Goal: Information Seeking & Learning: Learn about a topic

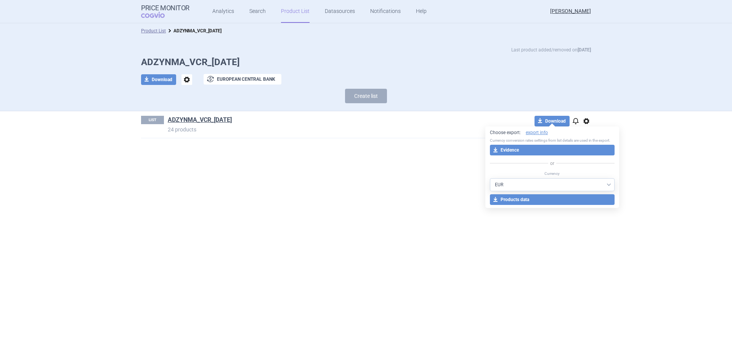
select select "EUR"
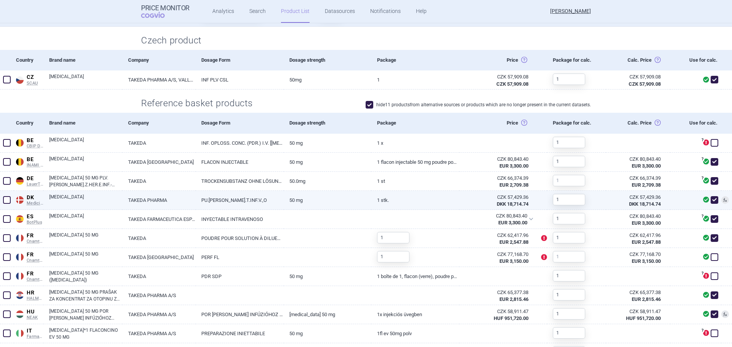
scroll to position [229, 0]
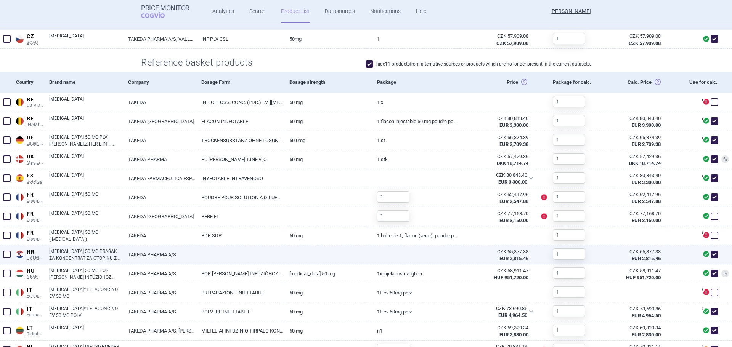
click at [120, 257] on link "ADCETRIS 50 MG PRAŠAK ZA KONCENTRAT ZA OTOPINU ZA INFUZIJU, 1 BOČICA S PRAŠKOM" at bounding box center [85, 255] width 73 height 14
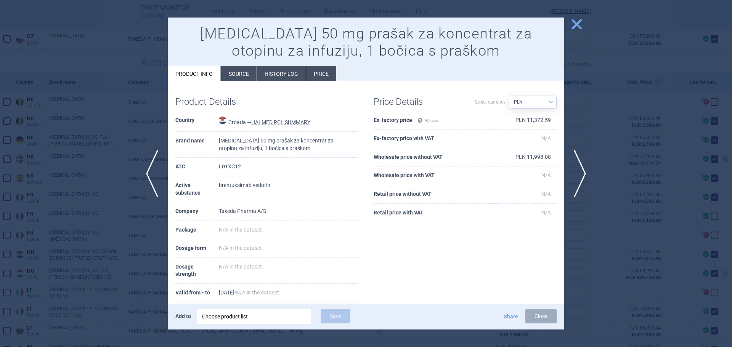
click at [518, 99] on select "Source AED AUD BGN BHD BOB BRL CAD CHF CNY COP CZK DKK DZD EUR GBP HUF ILS INR …" at bounding box center [533, 102] width 48 height 13
select select "EUR"
click at [509, 96] on select "Source AED AUD BGN BHD BOB BRL CAD CHF CNY COP CZK DKK DZD EUR GBP HUF ILS INR …" at bounding box center [533, 102] width 48 height 13
click at [50, 171] on div at bounding box center [366, 173] width 732 height 347
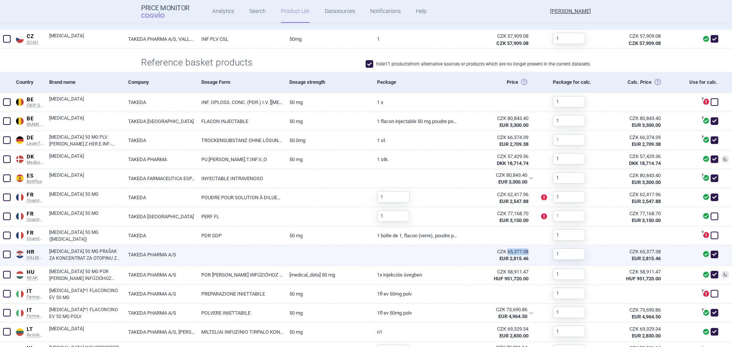
drag, startPoint x: 526, startPoint y: 251, endPoint x: 503, endPoint y: 253, distance: 23.0
click at [503, 253] on div "CZK 65,377.38 EUR 2,815.46" at bounding box center [498, 256] width 79 height 20
copy div "65,377.38"
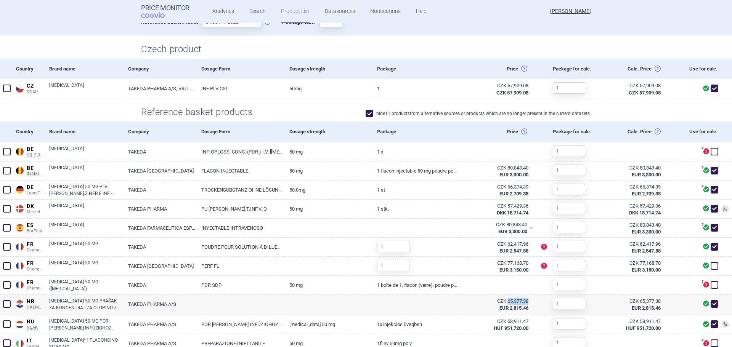
scroll to position [191, 0]
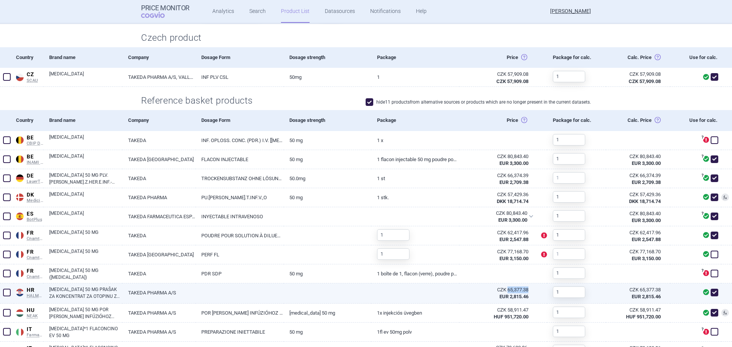
click at [64, 290] on link "ADCETRIS 50 MG PRAŠAK ZA KONCENTRAT ZA OTOPINU ZA INFUZIJU, 1 BOČICA S PRAŠKOM" at bounding box center [85, 293] width 73 height 14
select select "EUR"
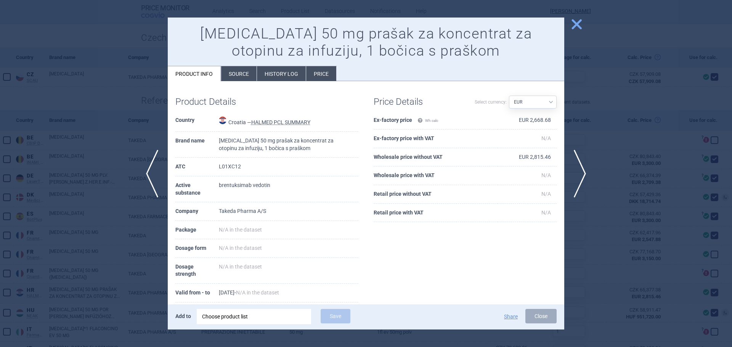
click at [50, 170] on div at bounding box center [366, 173] width 732 height 347
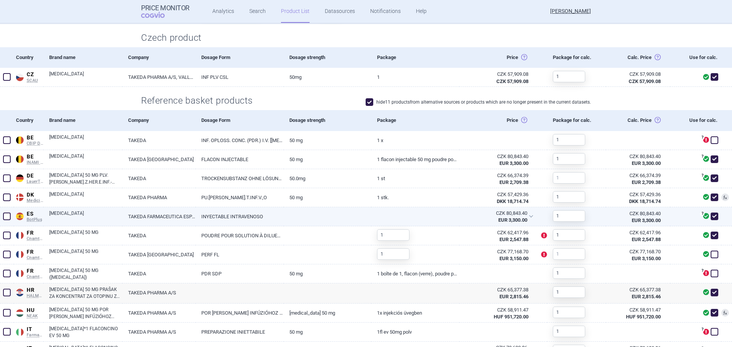
scroll to position [381, 0]
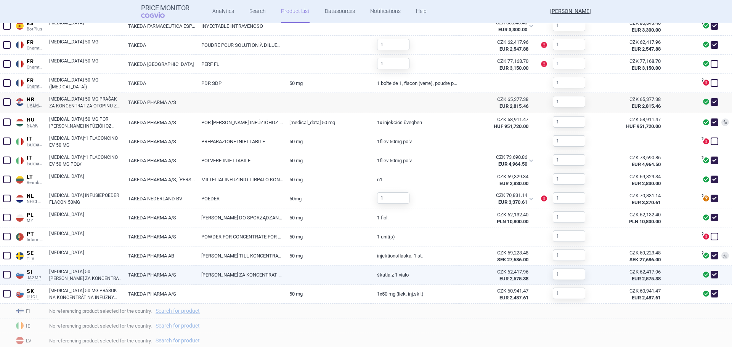
click at [64, 275] on link "ADCETRIS 50 MG PRAŠEK ZA KONCENTRAT ZA RAZTOPINO ZA INFUNDIRANJE" at bounding box center [85, 275] width 73 height 14
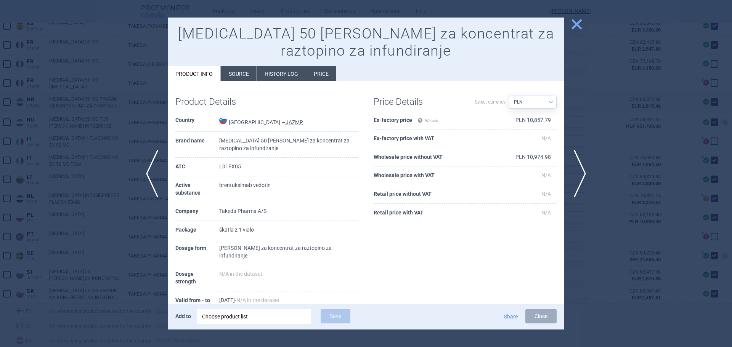
click at [546, 101] on select "Source AED AUD BGN BHD BOB BRL CAD CHF CNY COP CZK DKK DZD EUR GBP HUF ILS INR …" at bounding box center [533, 102] width 48 height 13
select select "EUR"
click at [509, 96] on select "Source AED AUD BGN BHD BOB BRL CAD CHF CNY COP CZK DKK DZD EUR GBP HUF ILS INR …" at bounding box center [533, 102] width 48 height 13
click at [125, 130] on div at bounding box center [366, 173] width 732 height 347
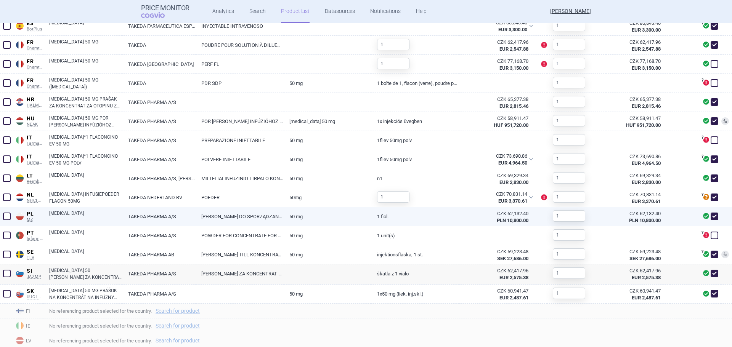
click at [71, 216] on link "ADCETRIS" at bounding box center [85, 217] width 73 height 14
select select "PLN"
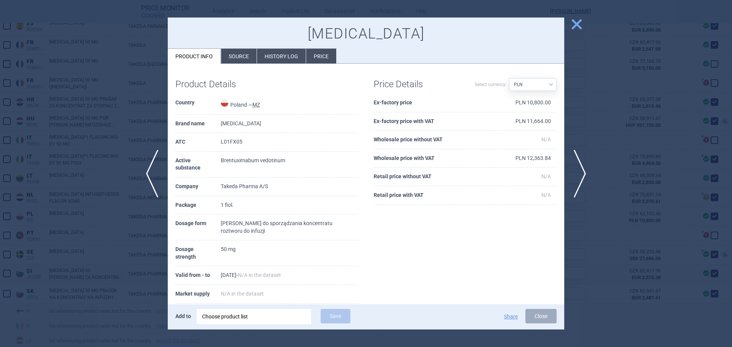
click at [124, 210] on div at bounding box center [366, 173] width 732 height 347
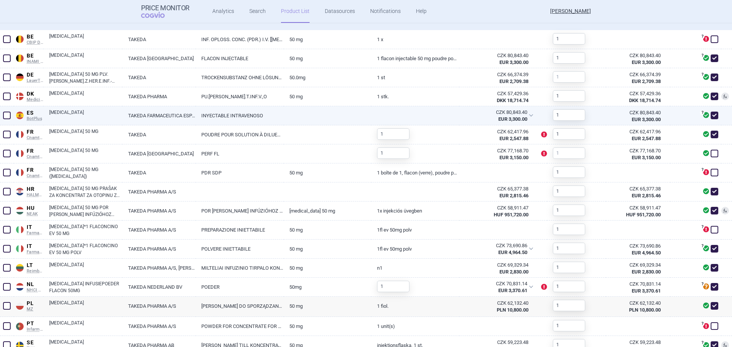
scroll to position [191, 0]
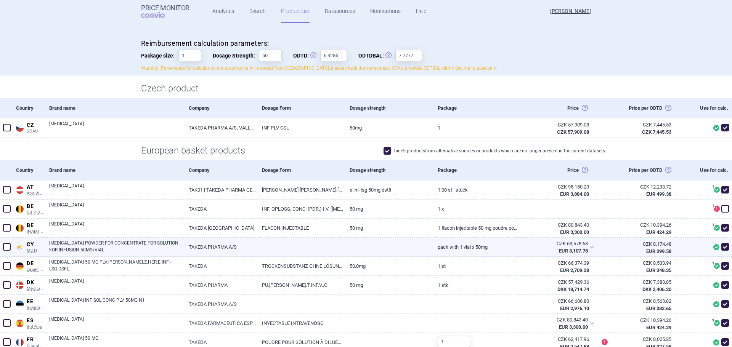
scroll to position [114, 0]
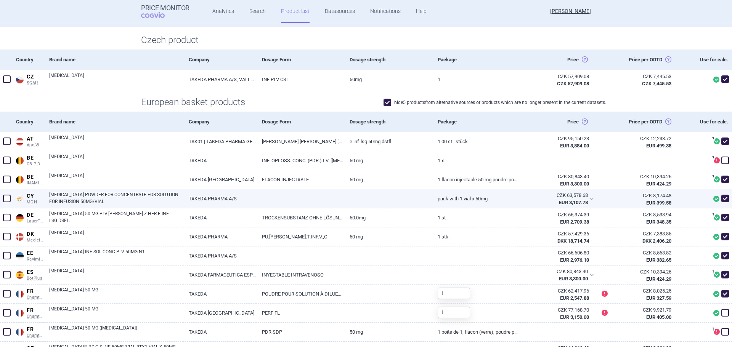
click at [63, 198] on link "ADCETRIS POWDER FOR CONCENTRATE FOR SOLUTION FOR INFUSION 50MG/VIAL" at bounding box center [116, 198] width 134 height 14
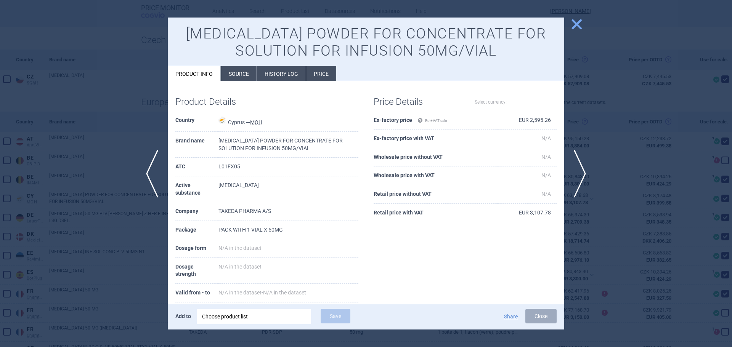
select select "EUR"
click at [122, 148] on div at bounding box center [366, 173] width 732 height 347
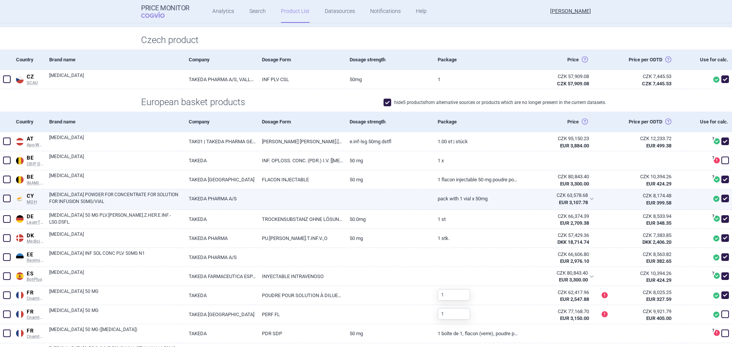
click at [44, 196] on div "ADCETRIS POWDER FOR CONCENTRATE FOR SOLUTION FOR INFUSION 50MG/VIAL" at bounding box center [113, 199] width 140 height 20
click at [124, 198] on link "ADCETRIS POWDER FOR CONCENTRATE FOR SOLUTION FOR INFUSION 50MG/VIAL" at bounding box center [116, 198] width 134 height 14
select select "EUR"
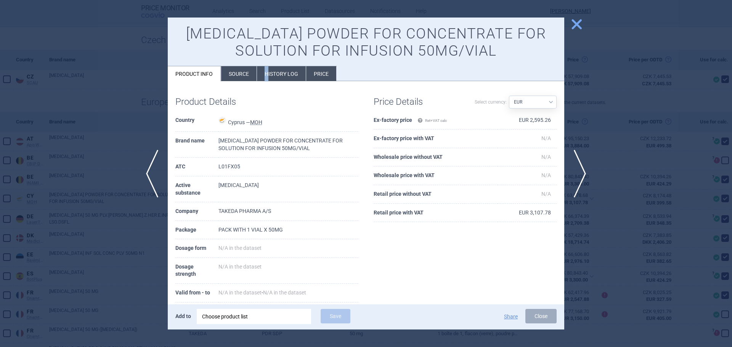
click at [266, 75] on li "History log" at bounding box center [281, 73] width 49 height 15
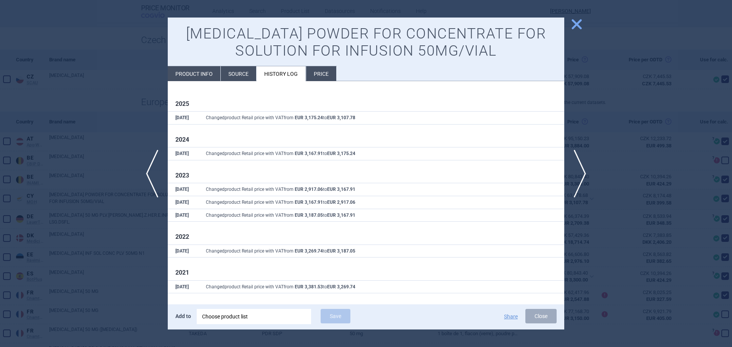
click at [87, 180] on div at bounding box center [366, 173] width 732 height 347
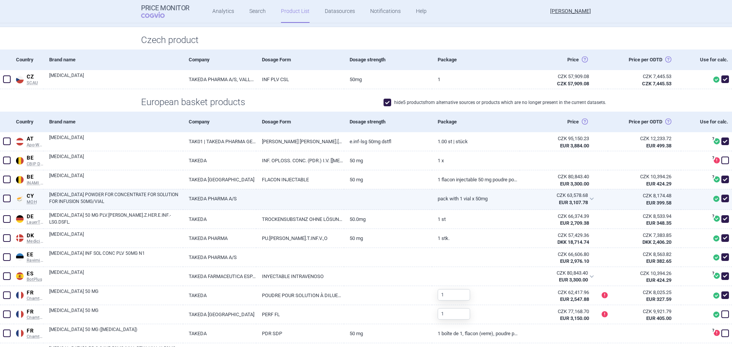
click at [106, 197] on link "ADCETRIS POWDER FOR CONCENTRATE FOR SOLUTION FOR INFUSION 50MG/VIAL" at bounding box center [116, 198] width 134 height 14
select select "EUR"
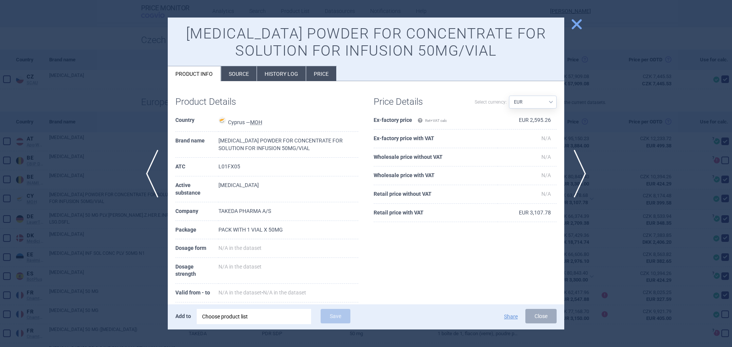
click at [36, 141] on div at bounding box center [366, 173] width 732 height 347
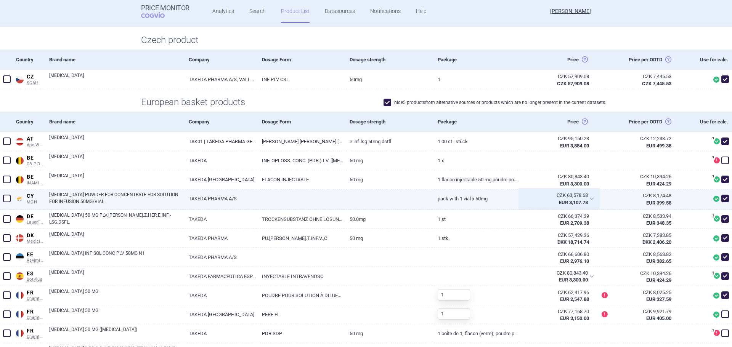
drag, startPoint x: 585, startPoint y: 194, endPoint x: 568, endPoint y: 194, distance: 16.4
click at [568, 194] on div "CZK 63,578.68 EUR 3,107.78" at bounding box center [559, 198] width 79 height 19
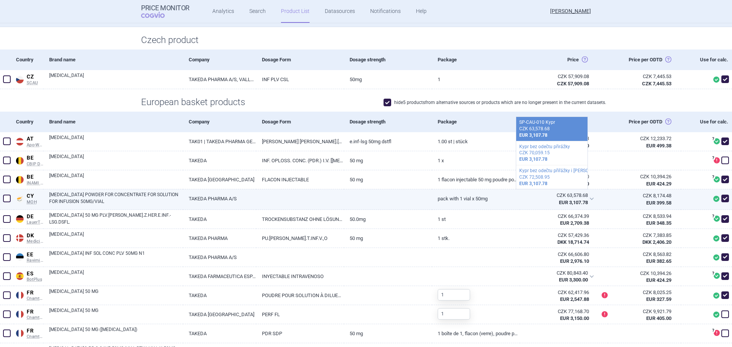
click at [475, 203] on link "PACK WITH 1 VIAL X 50MG" at bounding box center [476, 198] width 88 height 19
select select "EUR"
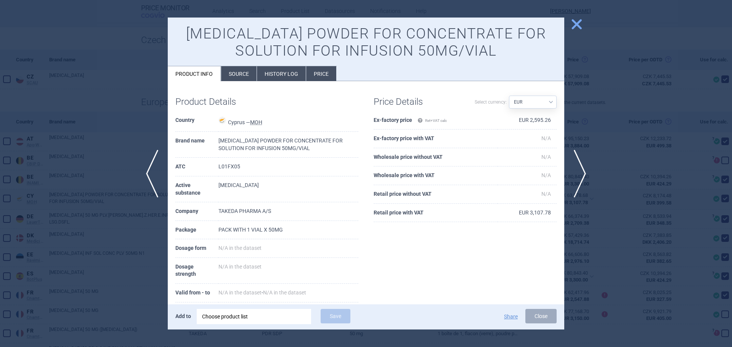
click at [95, 189] on div at bounding box center [366, 173] width 732 height 347
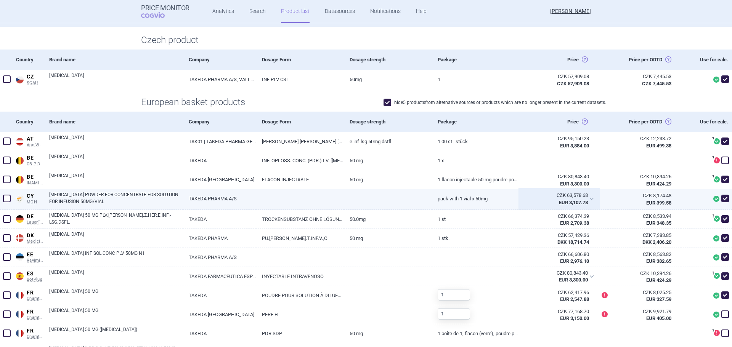
click at [570, 200] on strong "EUR 3,107.78" at bounding box center [573, 203] width 29 height 6
click at [432, 198] on link "PACK WITH 1 VIAL X 50MG" at bounding box center [476, 198] width 88 height 19
select select "EUR"
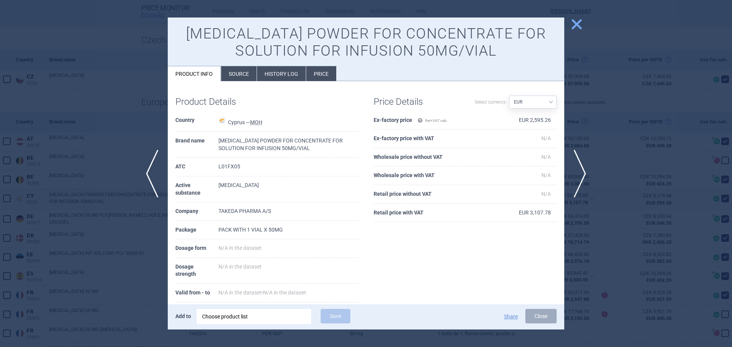
click at [193, 204] on th "Company" at bounding box center [196, 211] width 43 height 19
click at [80, 188] on div at bounding box center [366, 173] width 732 height 347
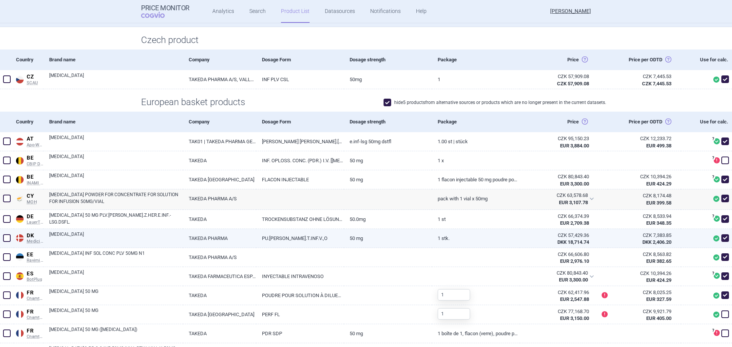
scroll to position [343, 0]
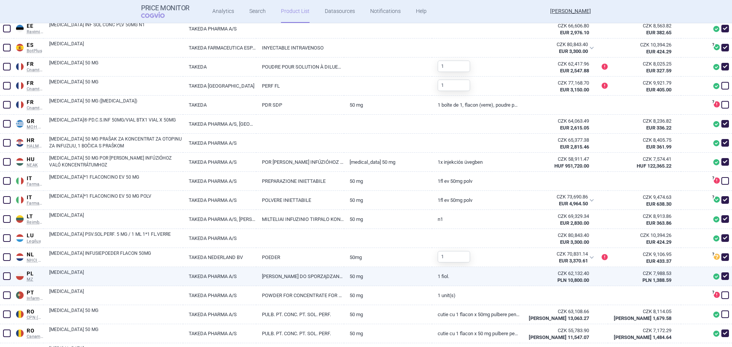
click at [71, 276] on link "ADCETRIS" at bounding box center [116, 276] width 134 height 14
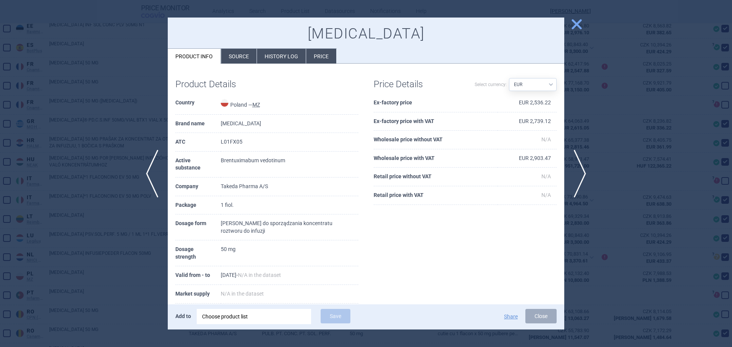
click at [531, 85] on select "Source AED AUD BGN BHD BOB BRL CAD CHF CNY COP CZK DKK DZD EUR GBP HUF ILS INR …" at bounding box center [533, 84] width 48 height 13
select select "PLN"
click at [509, 78] on select "Source AED AUD BGN BHD BOB BRL CAD CHF CNY COP CZK DKK DZD EUR GBP HUF ILS INR …" at bounding box center [533, 84] width 48 height 13
click at [453, 247] on div "Product Details Country Poland — MZ Brand name Adcetris ATC L01FX05 Active subs…" at bounding box center [366, 209] width 396 height 277
click at [114, 209] on div at bounding box center [366, 173] width 732 height 347
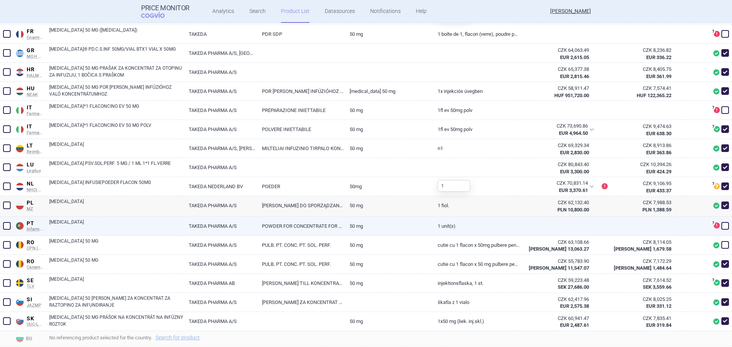
scroll to position [418, 0]
